Goal: Check status

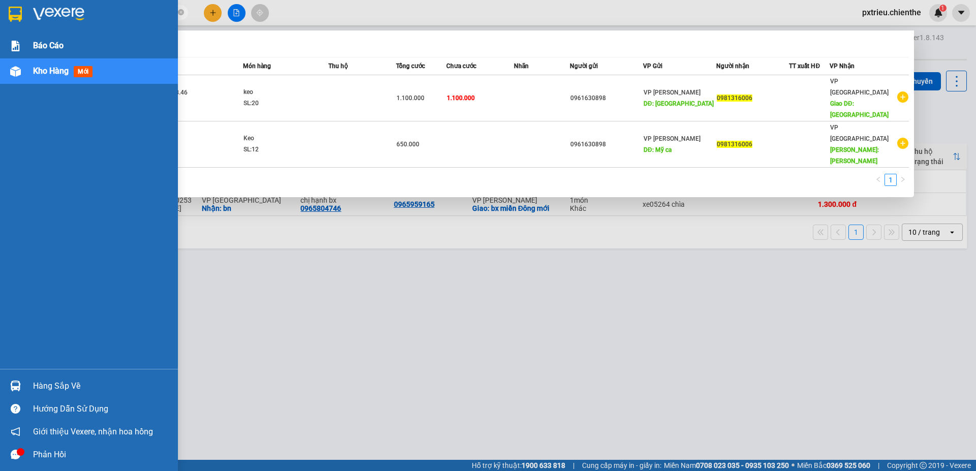
drag, startPoint x: 106, startPoint y: 13, endPoint x: 15, endPoint y: 36, distance: 93.7
click at [15, 36] on section "Kết quả tìm kiếm ( 2 ) Bộ lọc Mã ĐH Trạng thái Món hàng Thu hộ Tổng cước Chưa c…" at bounding box center [488, 235] width 976 height 471
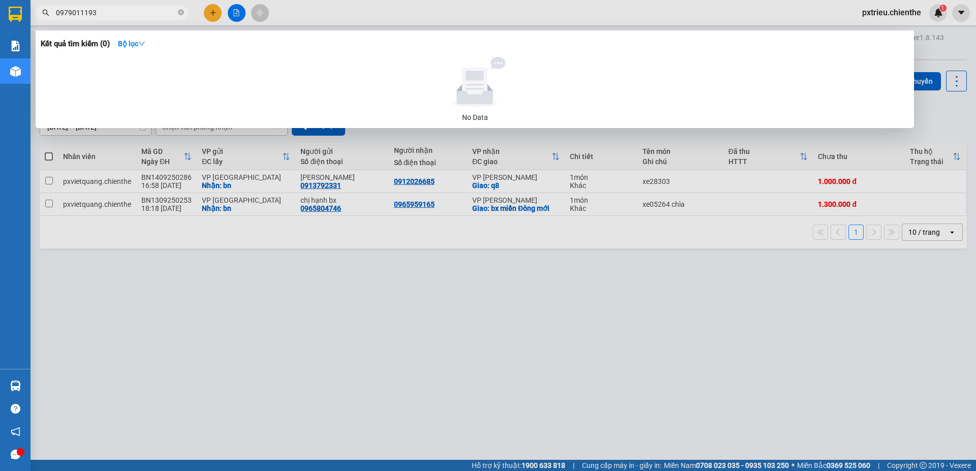
drag, startPoint x: 99, startPoint y: 12, endPoint x: 33, endPoint y: 15, distance: 65.7
click at [33, 15] on div "0979011193" at bounding box center [99, 12] width 198 height 15
type input "0979011193"
click at [99, 8] on input "0979011193" at bounding box center [116, 12] width 120 height 11
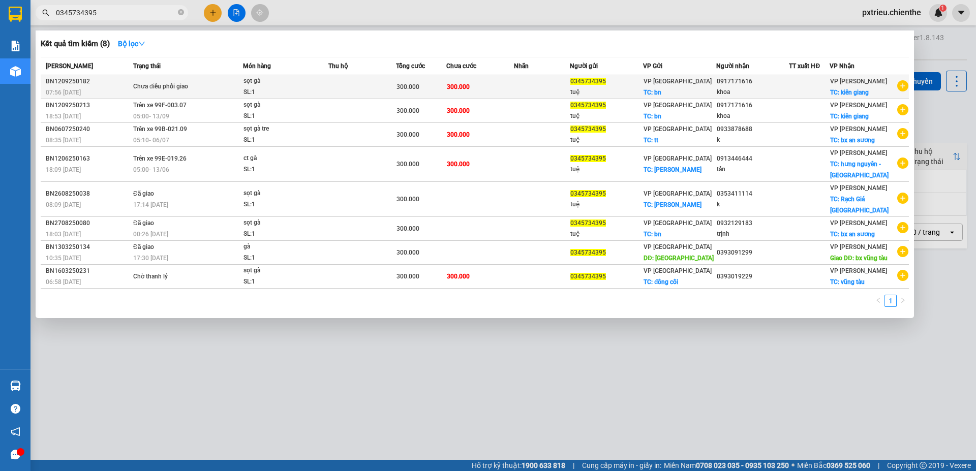
type input "0345734395"
click at [234, 83] on span "Chưa điều phối giao" at bounding box center [187, 86] width 109 height 11
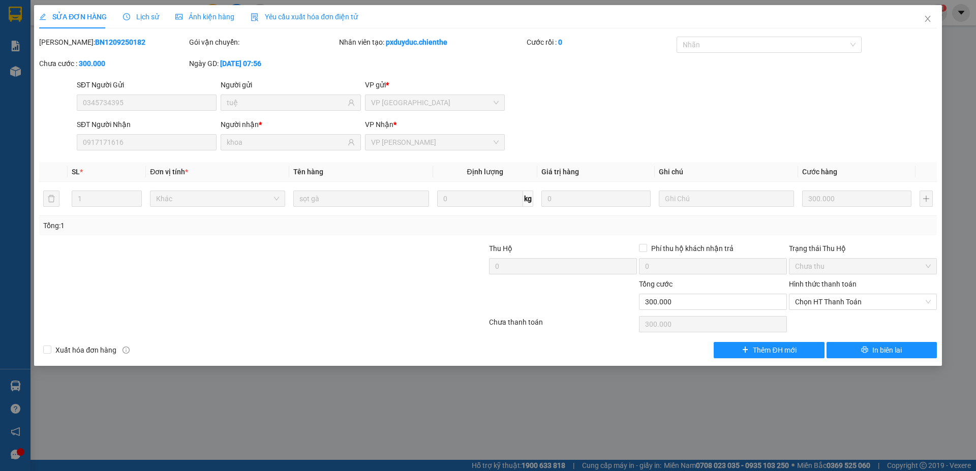
type input "0345734395"
type input "tuệ"
type input "0917171616"
type input "khoa"
type input "300.000"
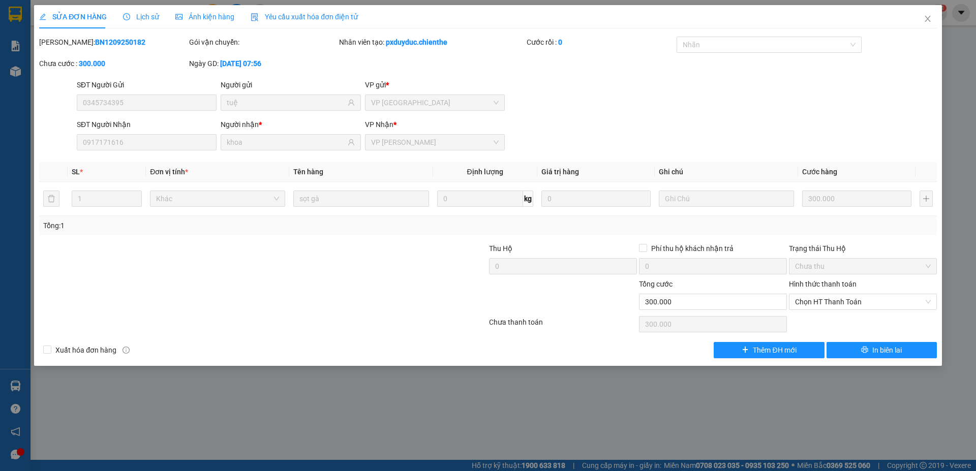
type input "300.000"
click at [141, 18] on span "Lịch sử" at bounding box center [141, 17] width 36 height 8
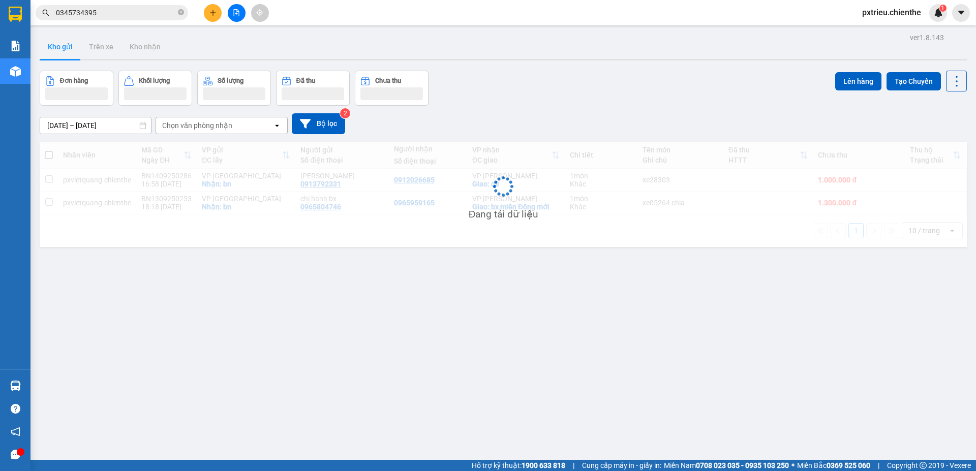
click at [110, 1] on div "Kết quả tìm kiếm ( 8 ) Bộ lọc Mã ĐH Trạng thái Món hàng Thu hộ Tổng cước Chưa c…" at bounding box center [488, 12] width 976 height 25
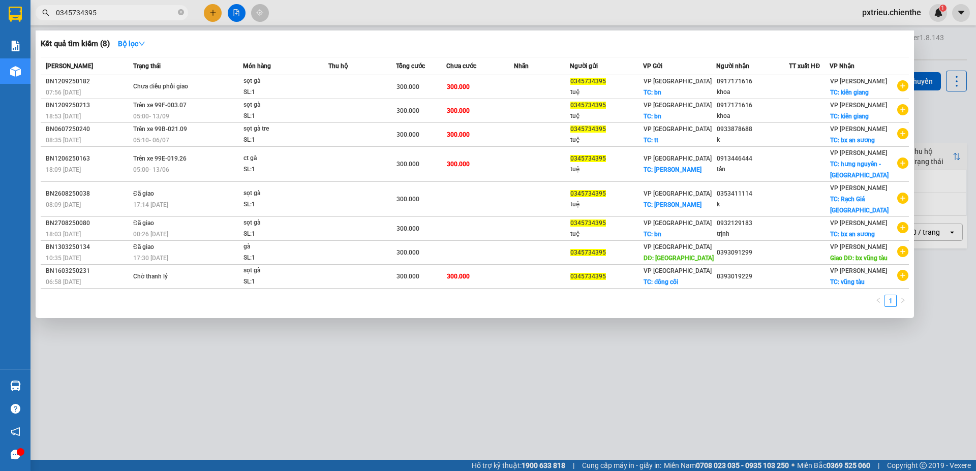
click at [114, 9] on input "0345734395" at bounding box center [116, 12] width 120 height 11
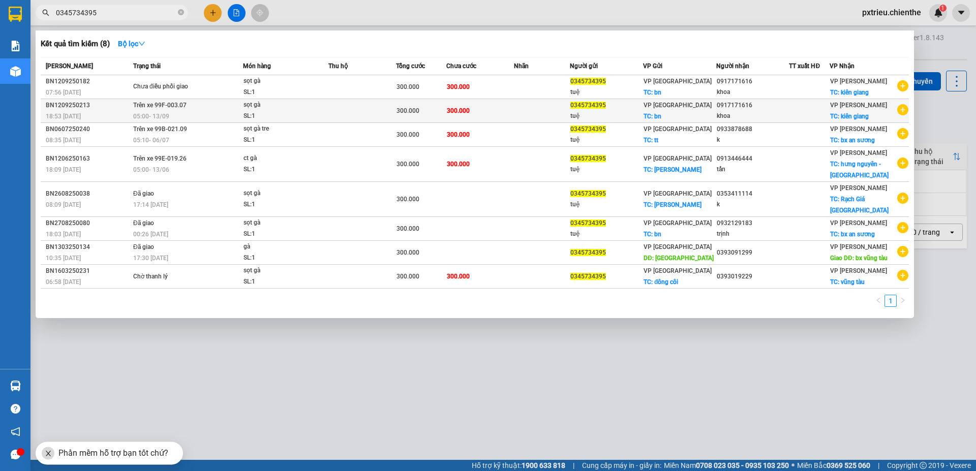
click at [198, 104] on td "Trên xe 99F-003.07 05:00 [DATE]" at bounding box center [187, 111] width 112 height 24
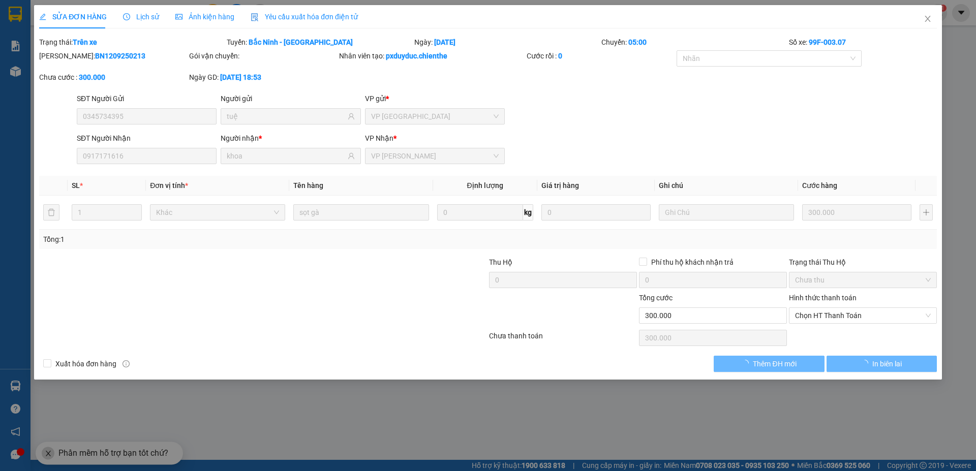
type input "0345734395"
type input "tuệ"
type input "0917171616"
type input "khoa"
type input "300.000"
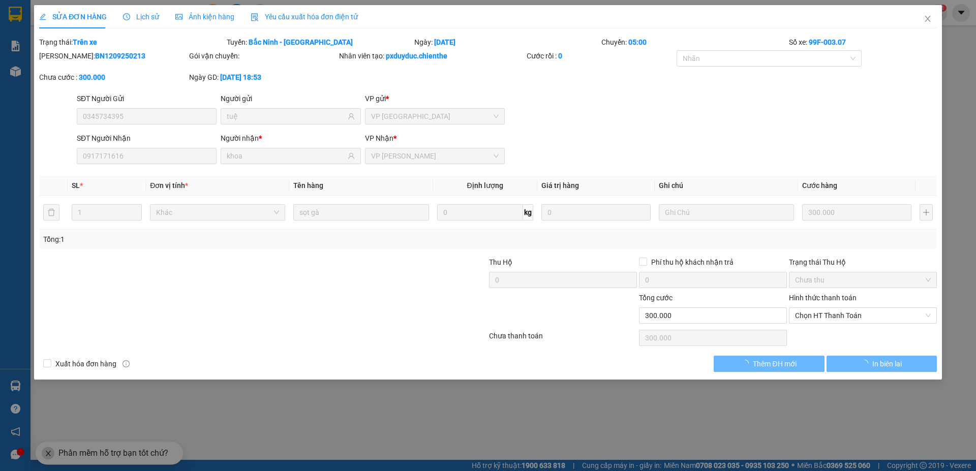
type input "300.000"
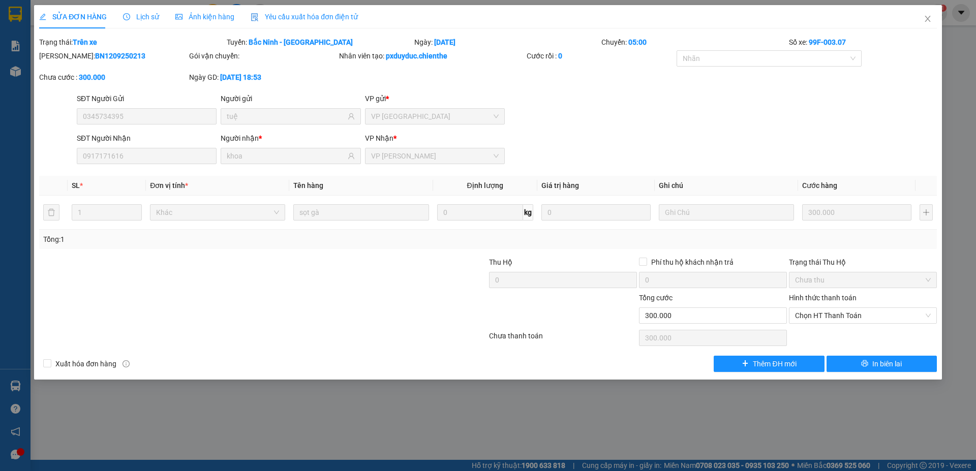
click at [153, 18] on span "Lịch sử" at bounding box center [141, 17] width 36 height 8
